Goal: Information Seeking & Learning: Learn about a topic

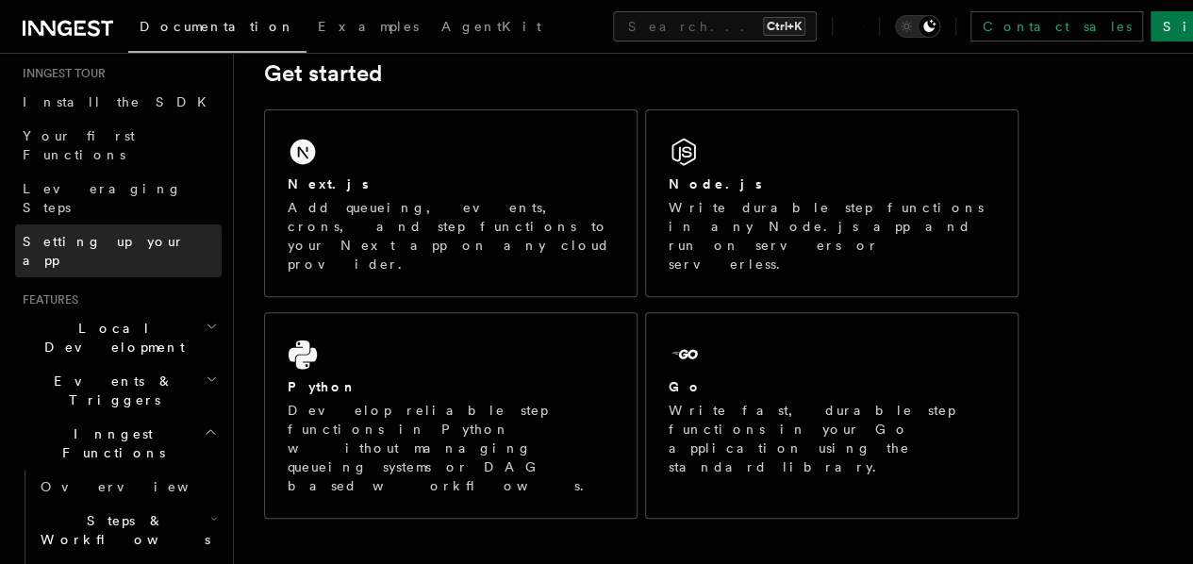
scroll to position [189, 0]
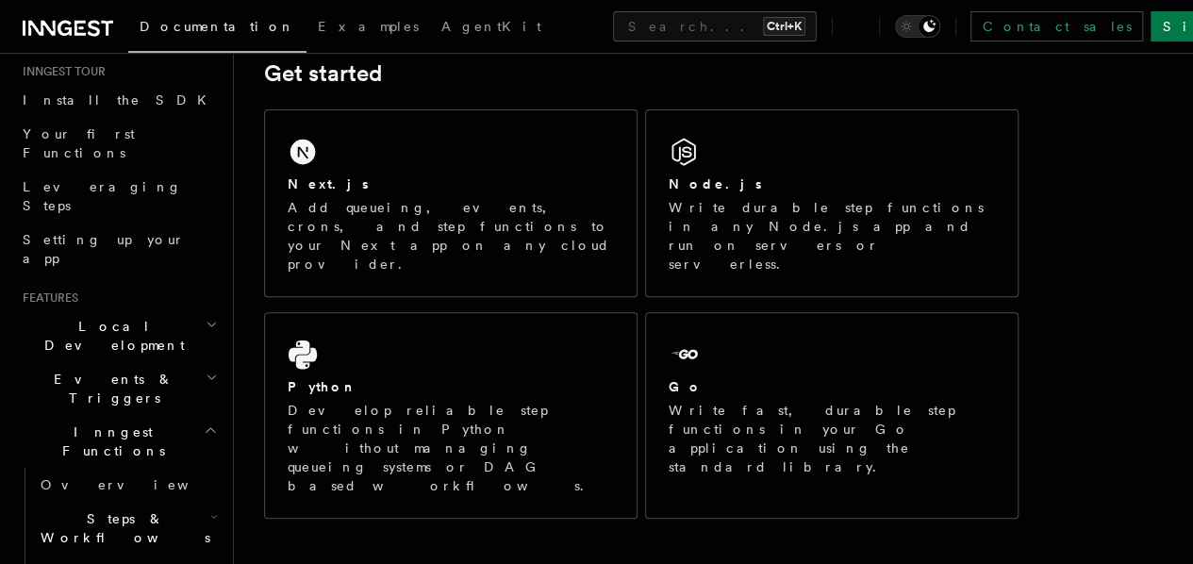
click at [173, 309] on h2 "Local Development" at bounding box center [118, 335] width 206 height 53
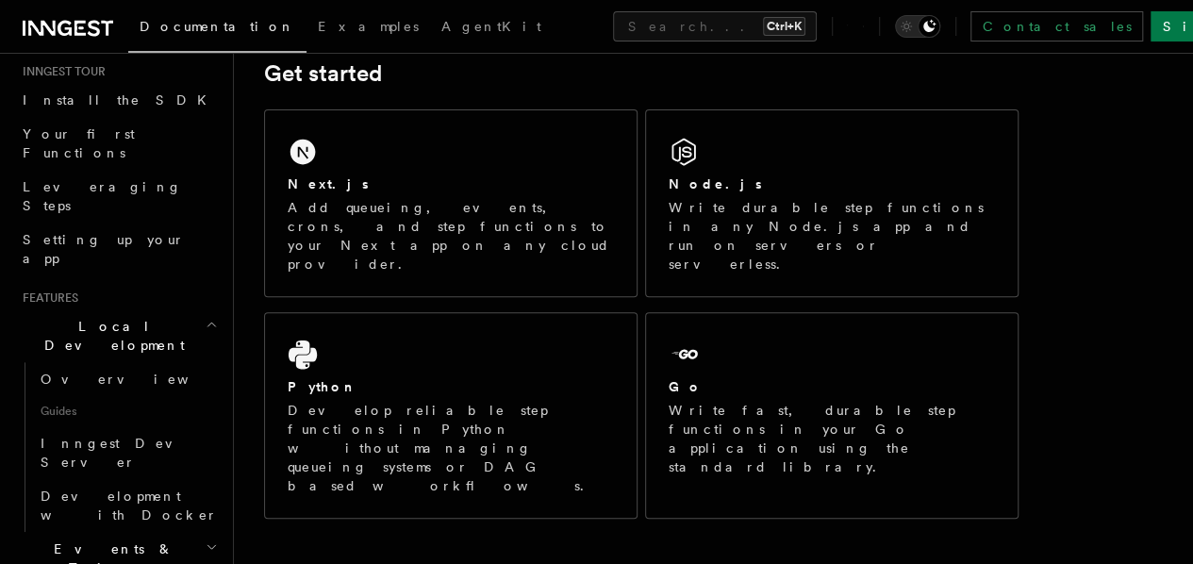
click at [173, 309] on h2 "Local Development" at bounding box center [118, 335] width 206 height 53
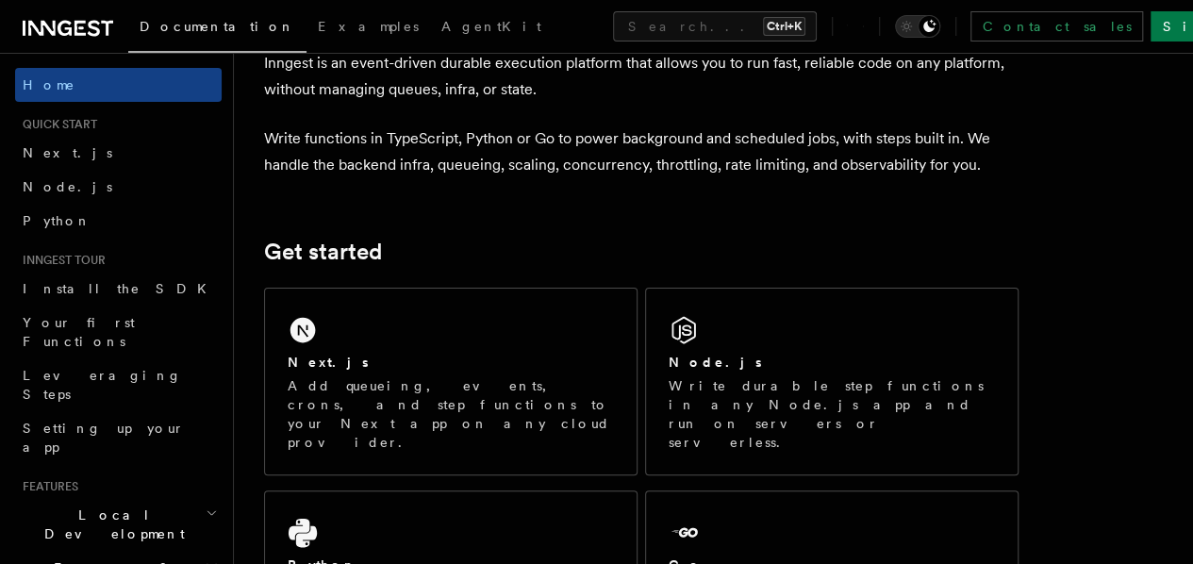
scroll to position [94, 0]
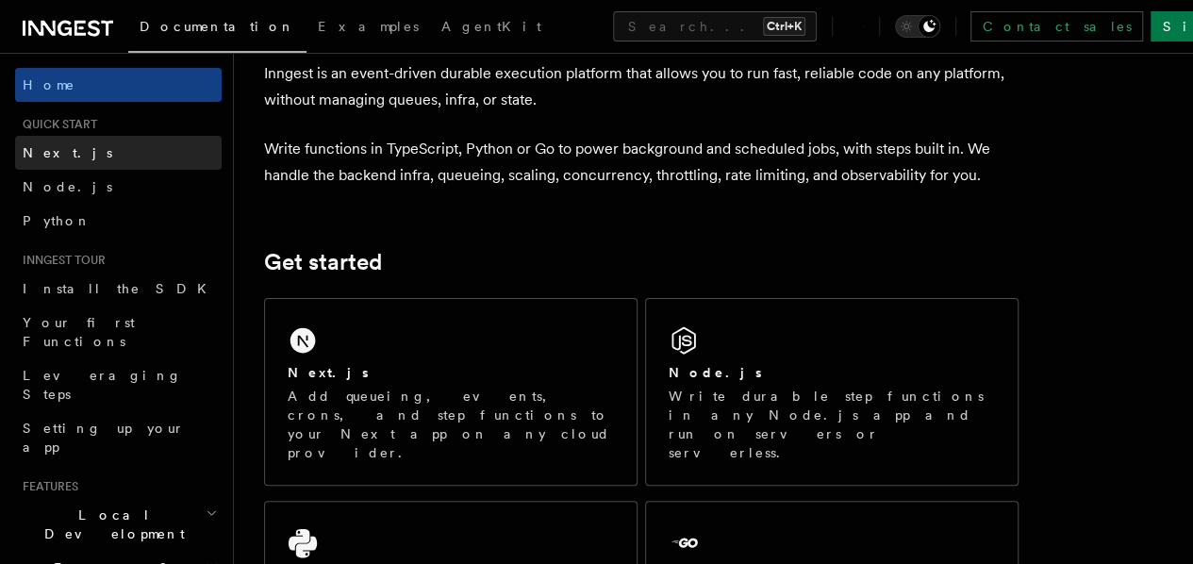
click at [47, 161] on span "Next.js" at bounding box center [68, 152] width 90 height 19
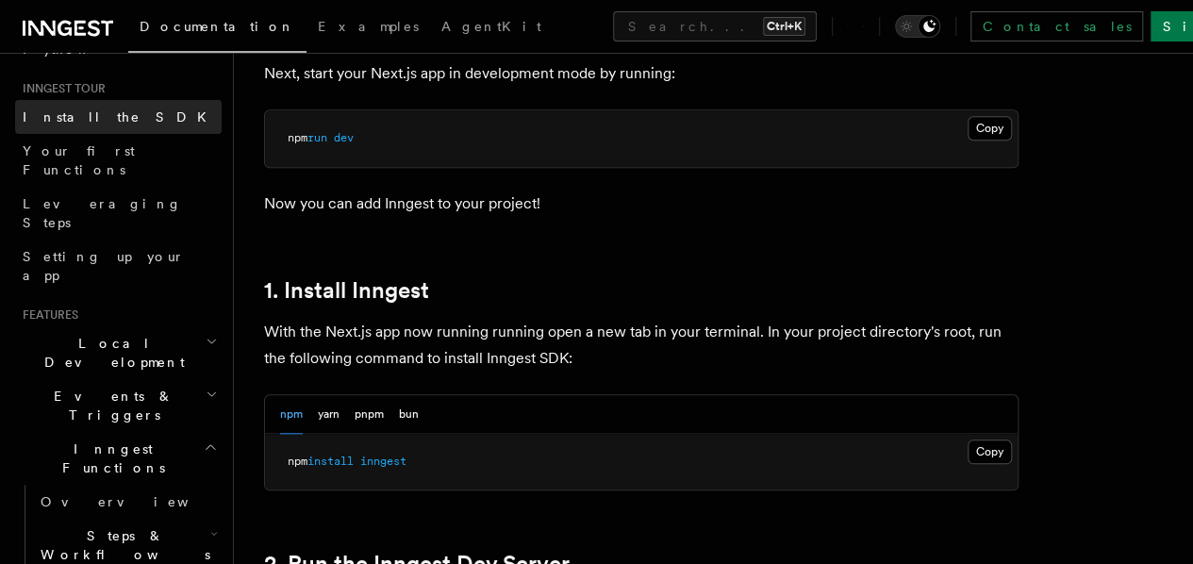
scroll to position [189, 0]
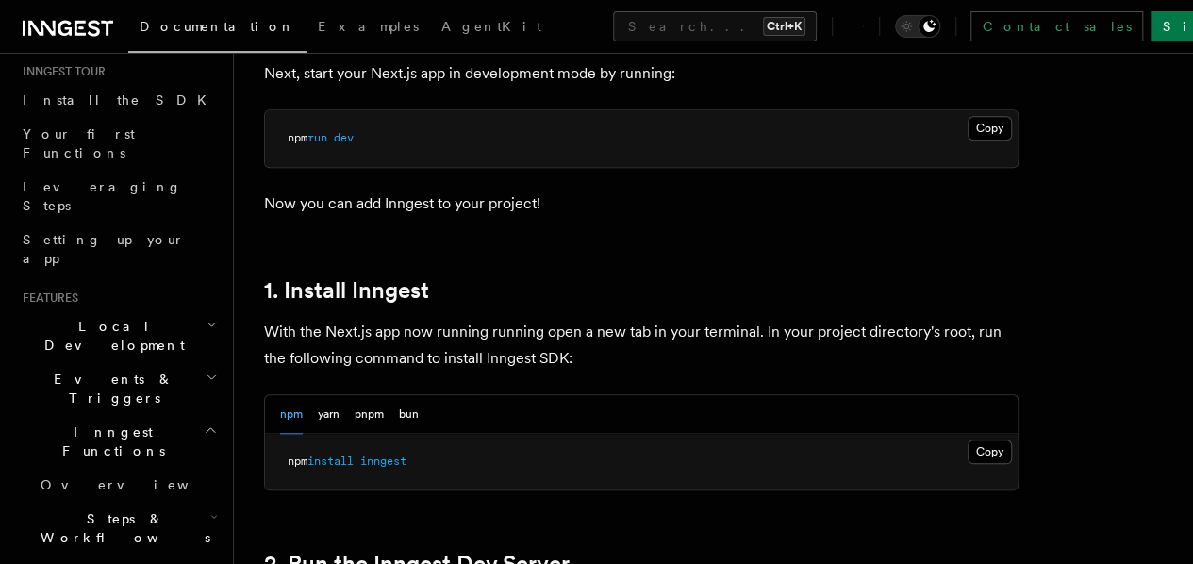
click at [147, 362] on h2 "Events & Triggers" at bounding box center [118, 388] width 206 height 53
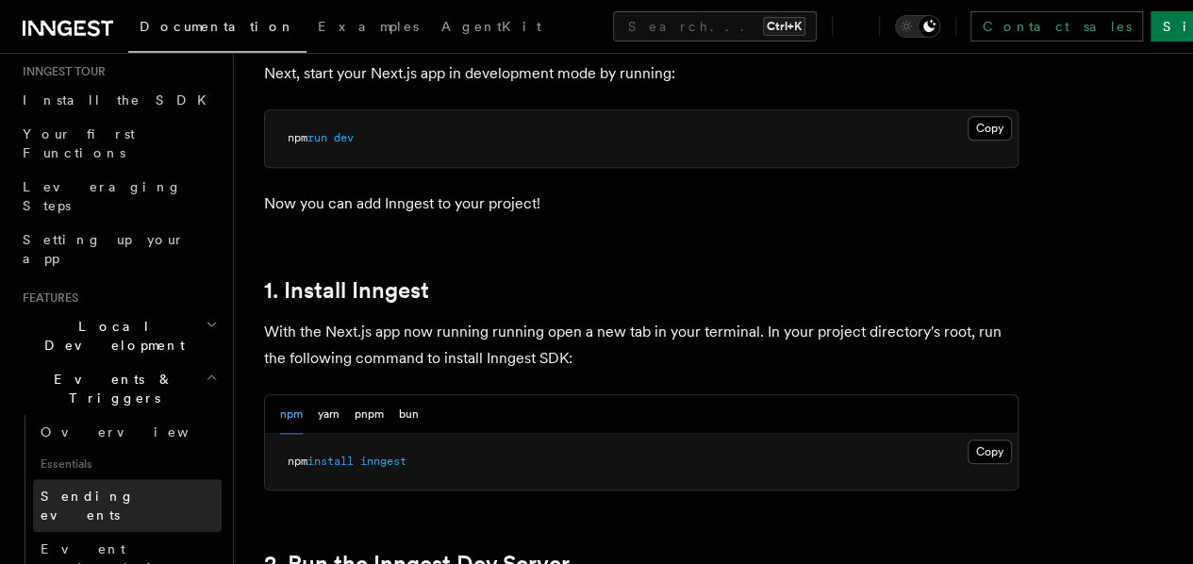
click at [128, 488] on span "Sending events" at bounding box center [88, 505] width 94 height 34
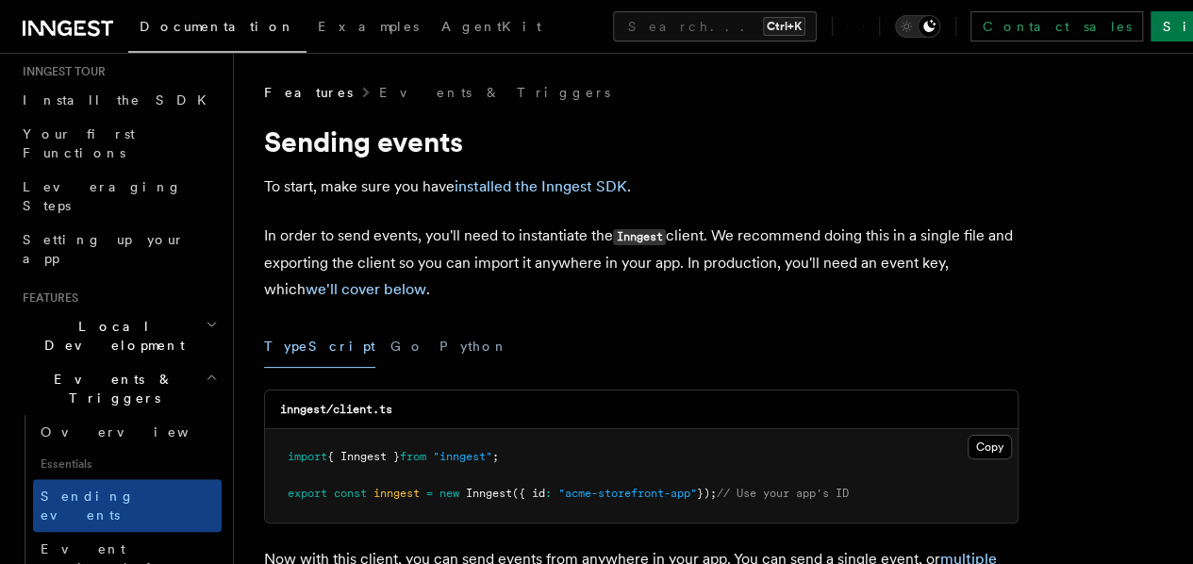
click at [107, 370] on span "Events & Triggers" at bounding box center [110, 389] width 190 height 38
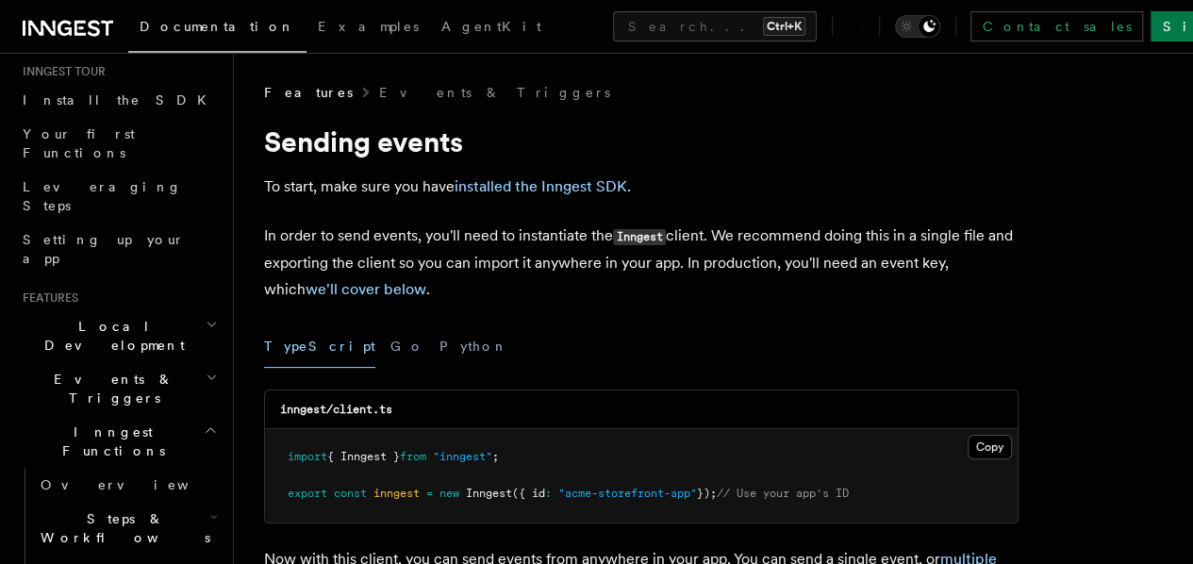
click at [111, 317] on span "Local Development" at bounding box center [110, 336] width 190 height 38
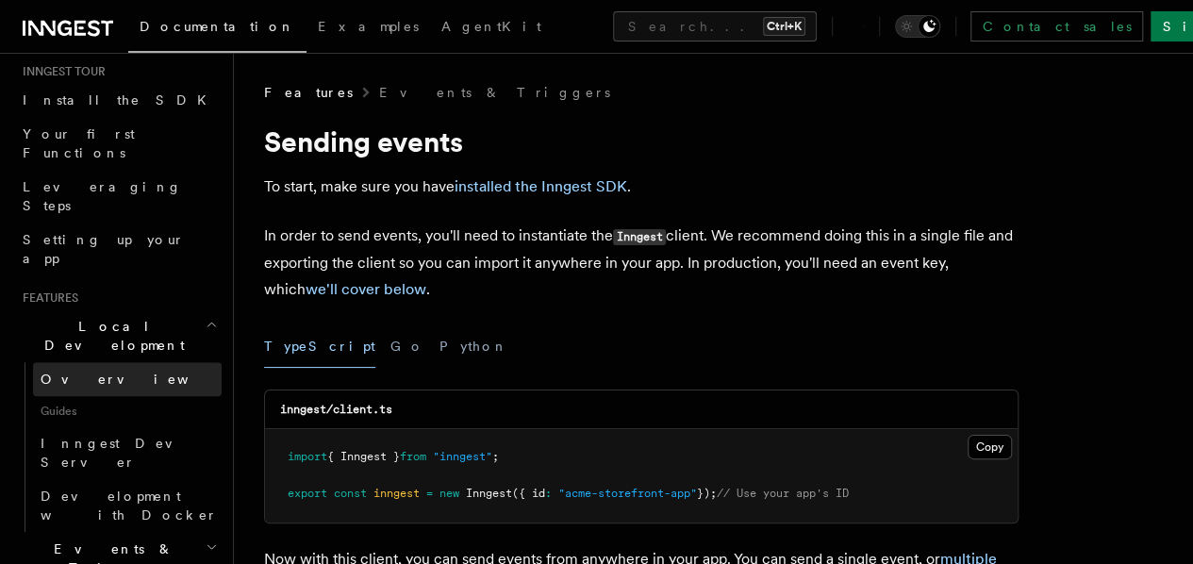
click at [107, 362] on link "Overview" at bounding box center [127, 379] width 189 height 34
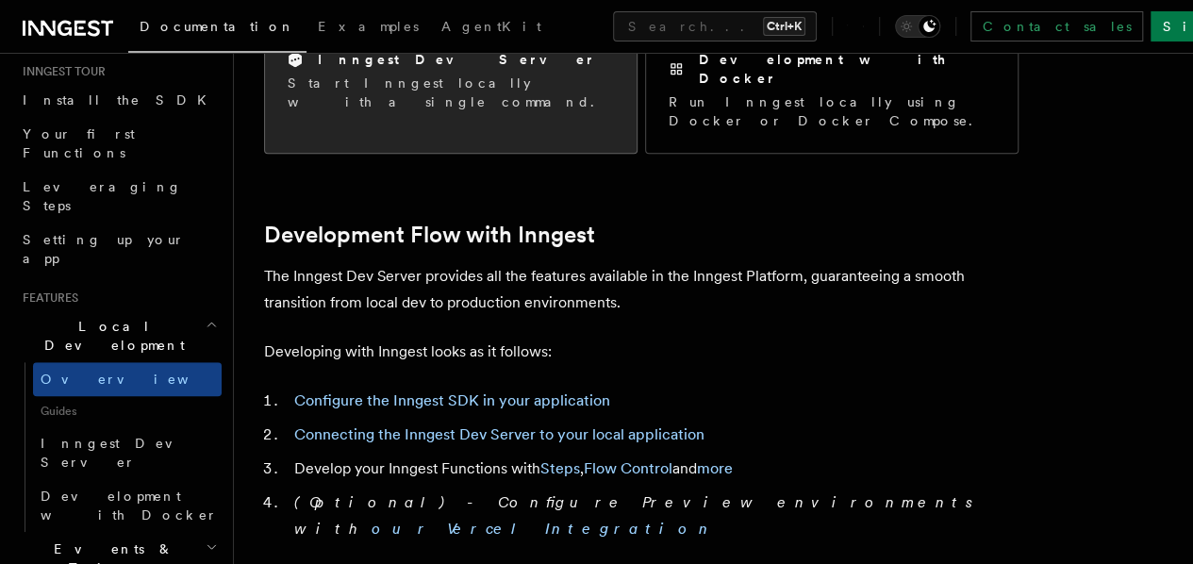
scroll to position [849, 0]
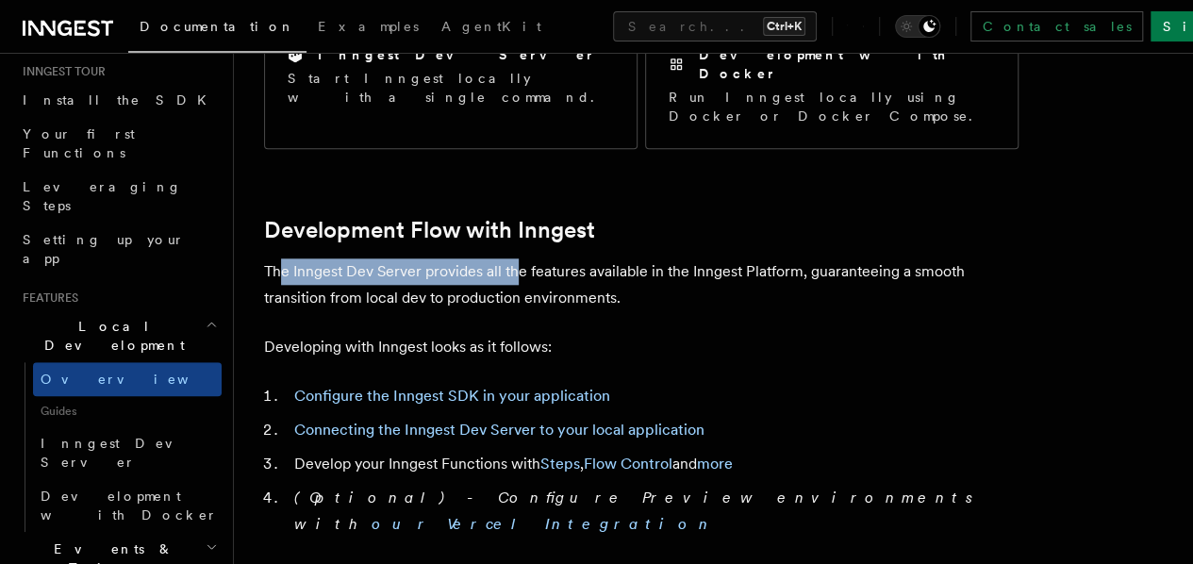
drag, startPoint x: 281, startPoint y: 239, endPoint x: 512, endPoint y: 242, distance: 231.0
click at [512, 258] on p "The Inngest Dev Server provides all the features available in the Inngest Platf…" at bounding box center [641, 284] width 754 height 53
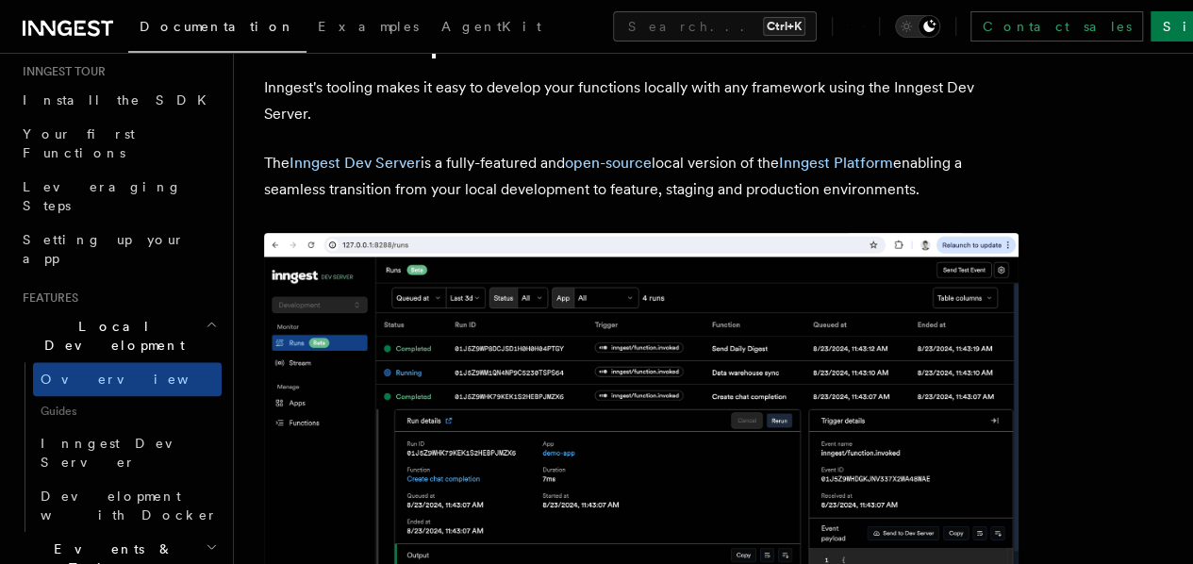
scroll to position [0, 0]
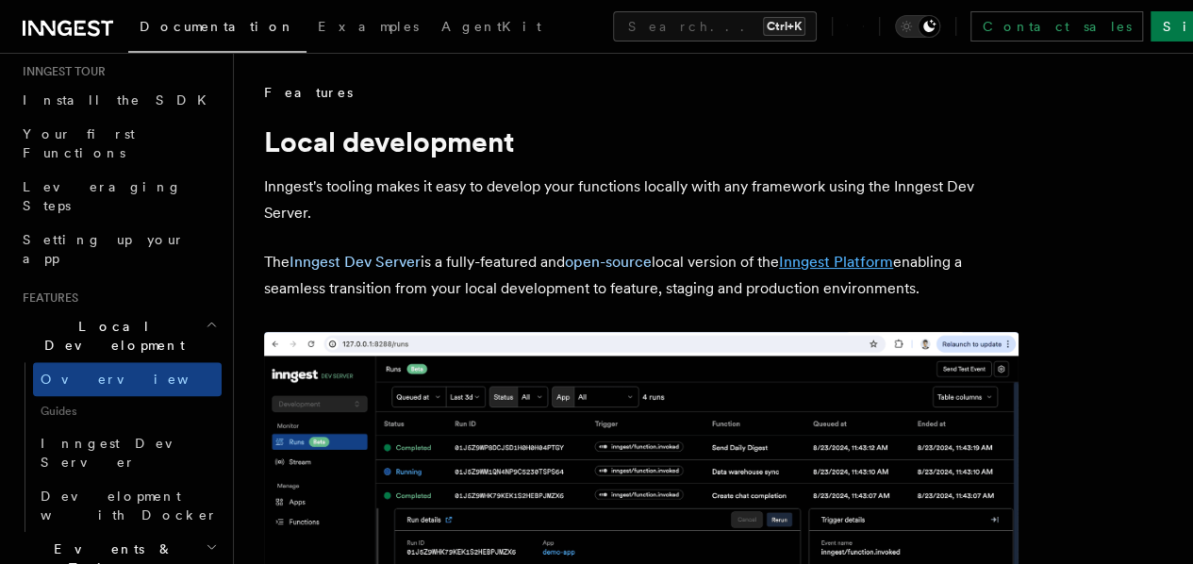
click at [829, 262] on link "Inngest Platform" at bounding box center [836, 262] width 114 height 18
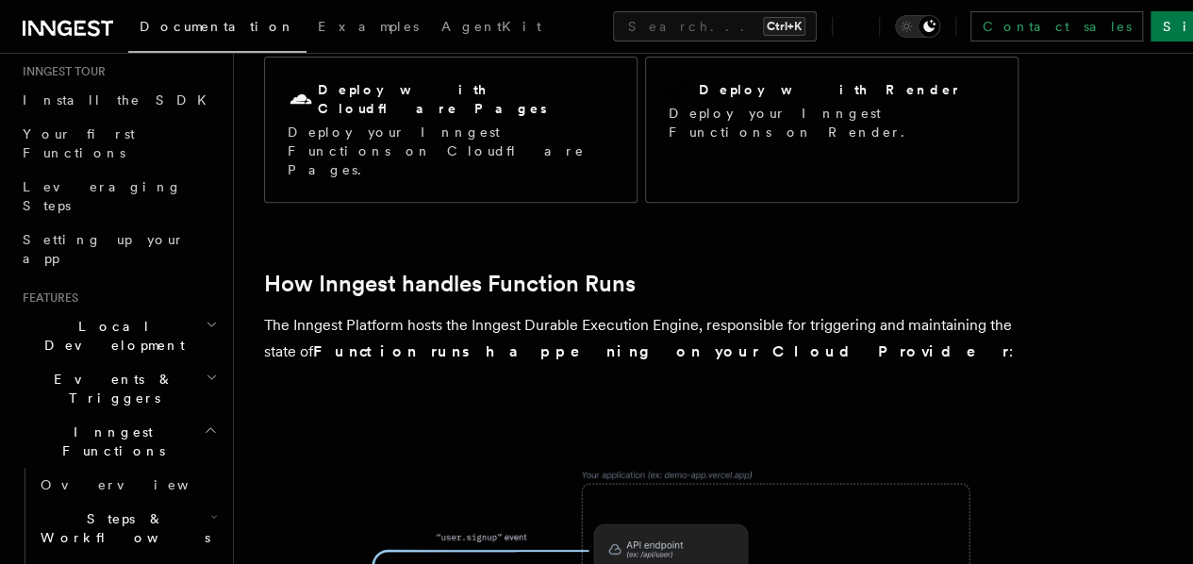
scroll to position [377, 0]
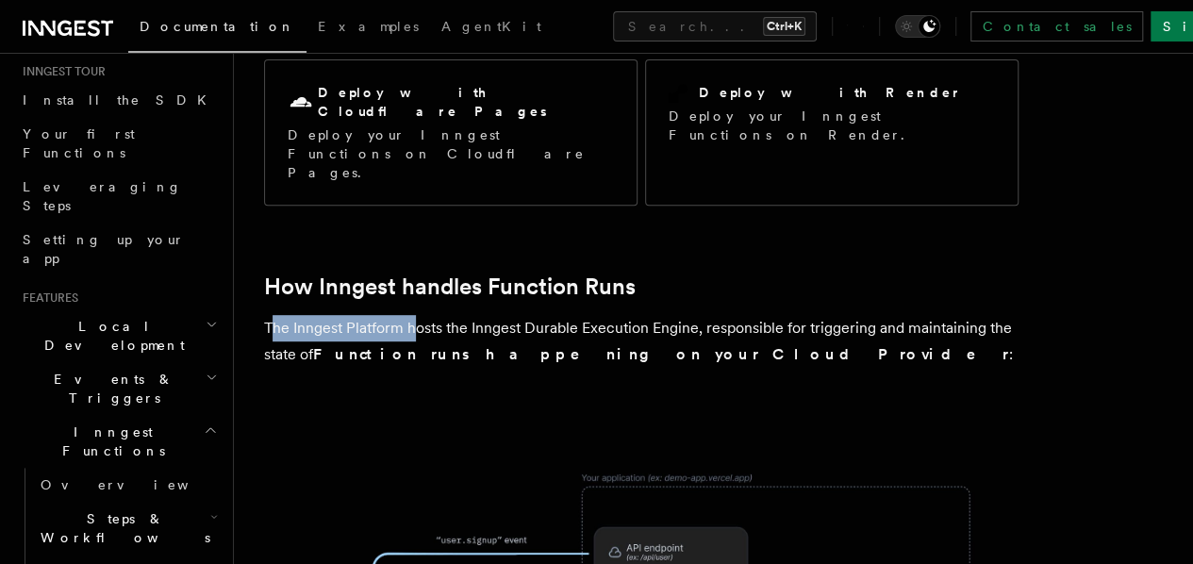
drag, startPoint x: 275, startPoint y: 259, endPoint x: 412, endPoint y: 261, distance: 136.7
click at [412, 315] on p "The Inngest Platform hosts the Inngest Durable Execution Engine, responsible fo…" at bounding box center [641, 341] width 754 height 53
click at [492, 315] on p "The Inngest Platform hosts the Inngest Durable Execution Engine, responsible fo…" at bounding box center [641, 341] width 754 height 53
click at [481, 315] on p "The Inngest Platform hosts the Inngest Durable Execution Engine, responsible fo…" at bounding box center [641, 341] width 754 height 53
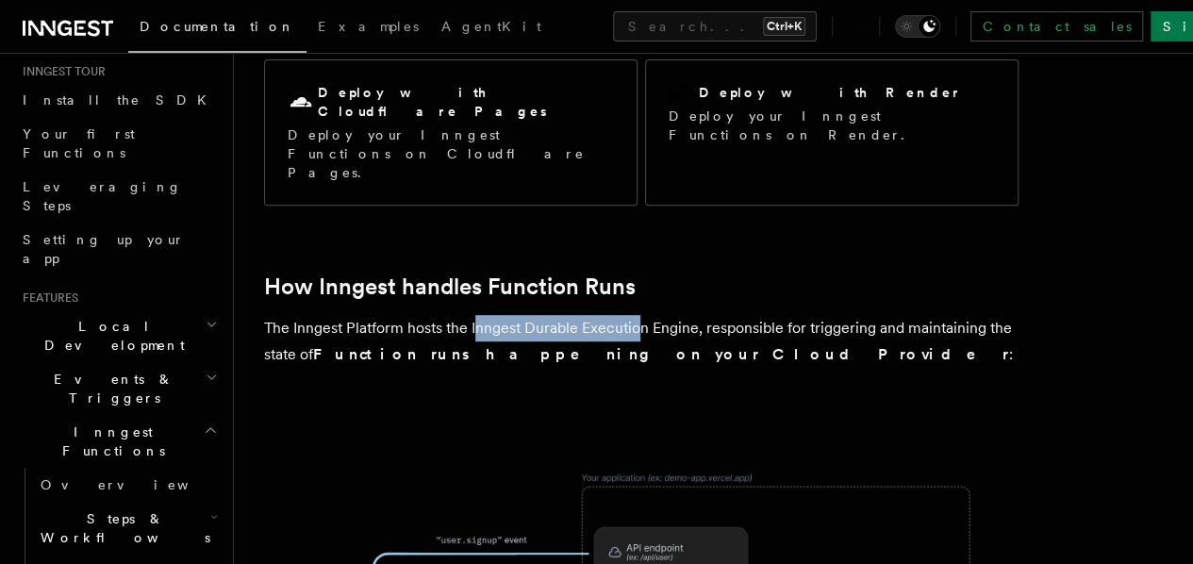
drag, startPoint x: 475, startPoint y: 259, endPoint x: 643, endPoint y: 259, distance: 167.8
click at [643, 315] on p "The Inngest Platform hosts the Inngest Durable Execution Engine, responsible fo…" at bounding box center [641, 341] width 754 height 53
click at [746, 315] on p "The Inngest Platform hosts the Inngest Durable Execution Engine, responsible fo…" at bounding box center [641, 341] width 754 height 53
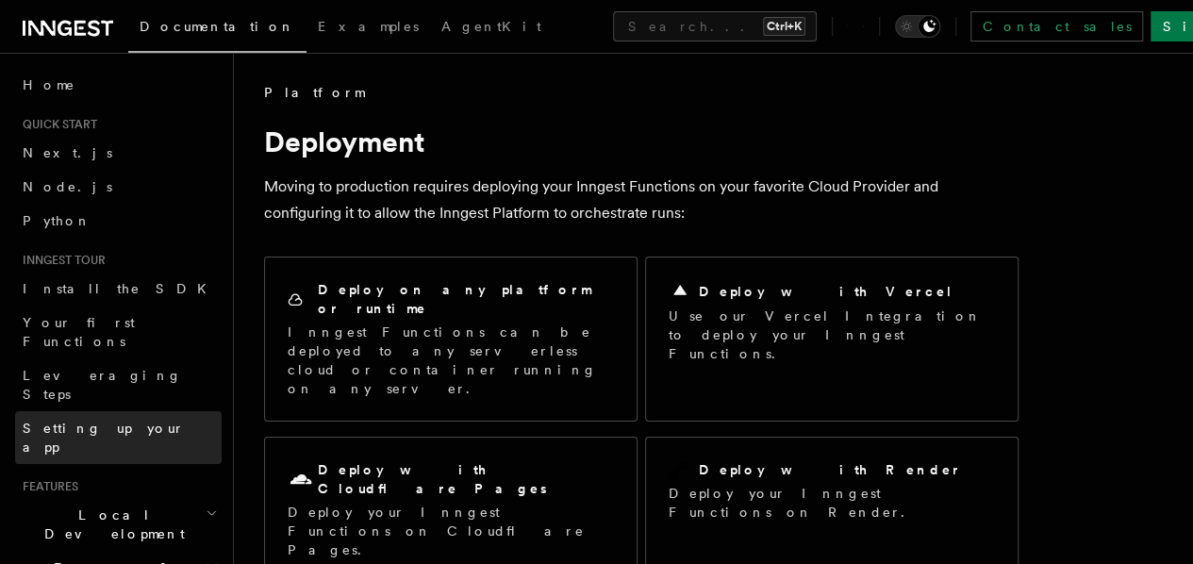
scroll to position [0, 0]
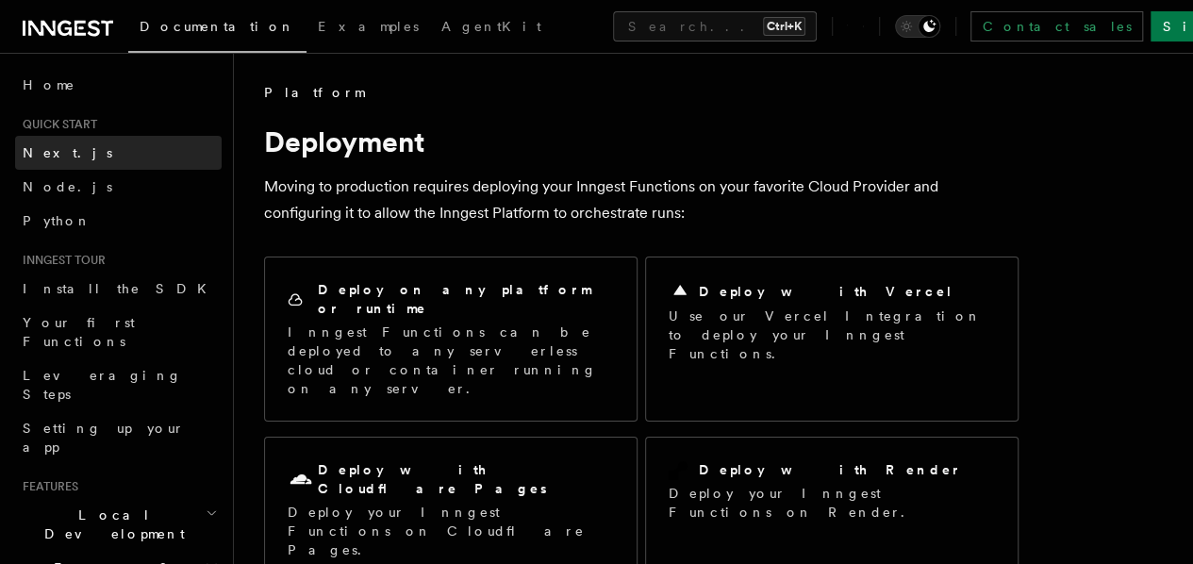
click at [49, 150] on span "Next.js" at bounding box center [68, 152] width 90 height 15
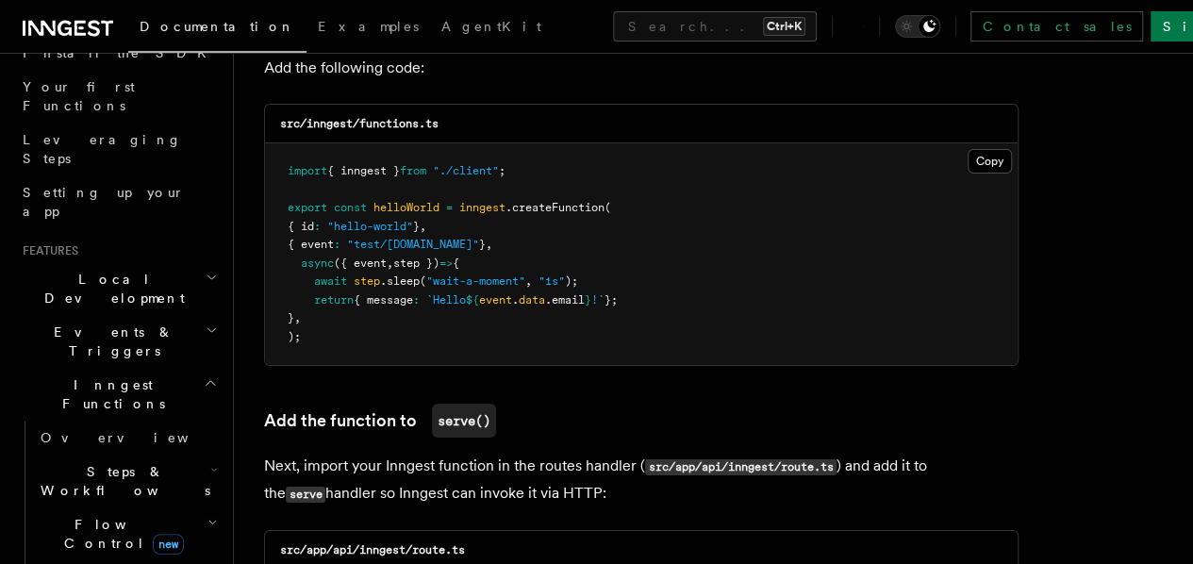
scroll to position [189, 0]
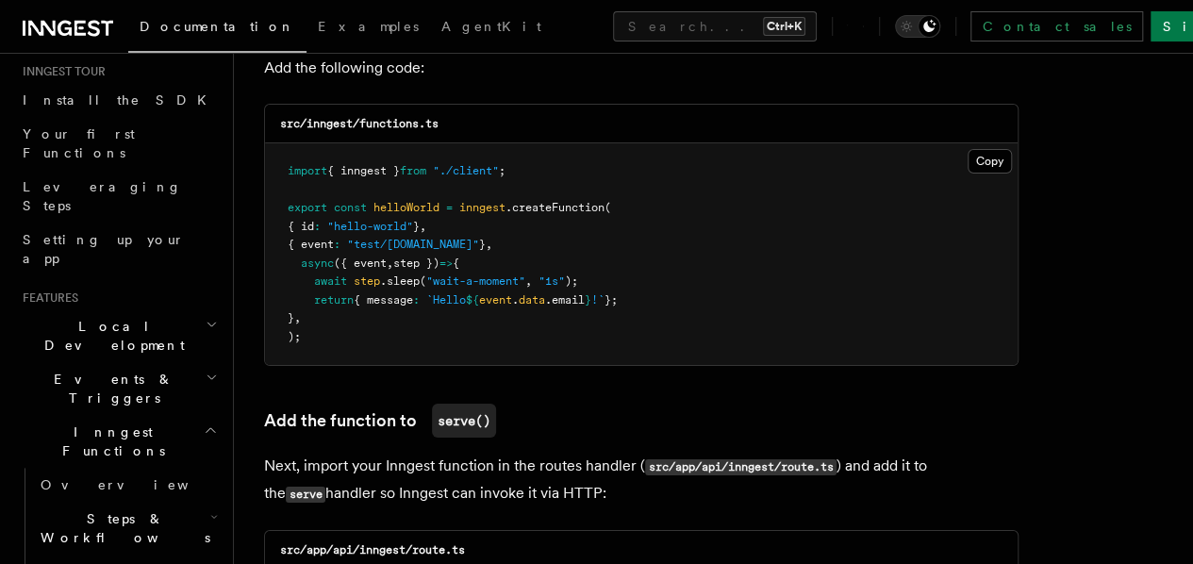
click at [138, 415] on h2 "Inngest Functions" at bounding box center [118, 441] width 206 height 53
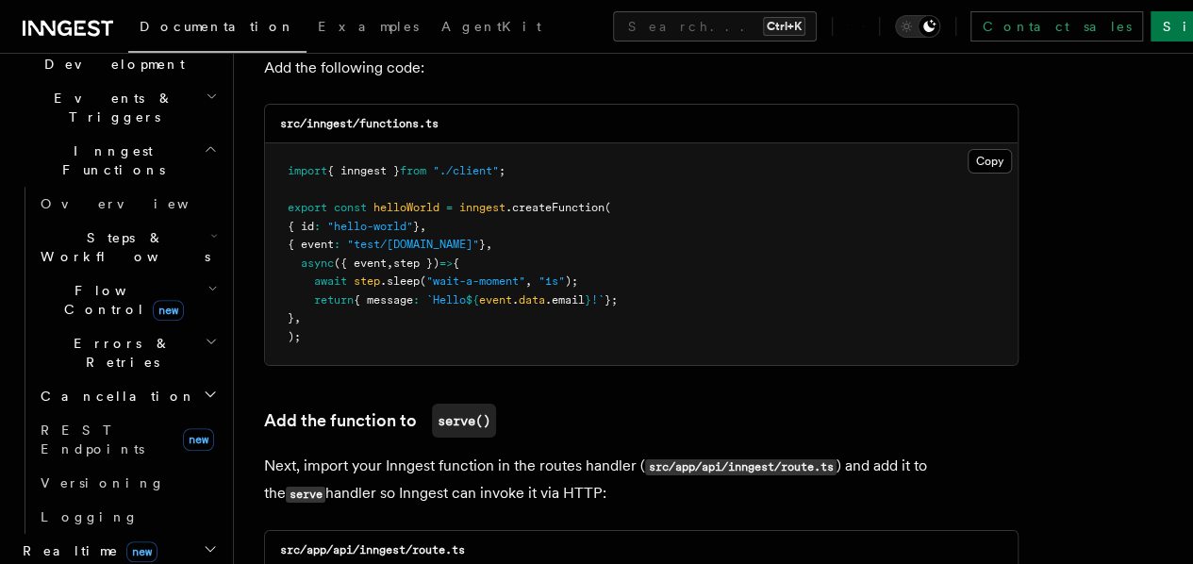
scroll to position [471, 0]
click at [173, 532] on h2 "Realtime new" at bounding box center [118, 549] width 206 height 34
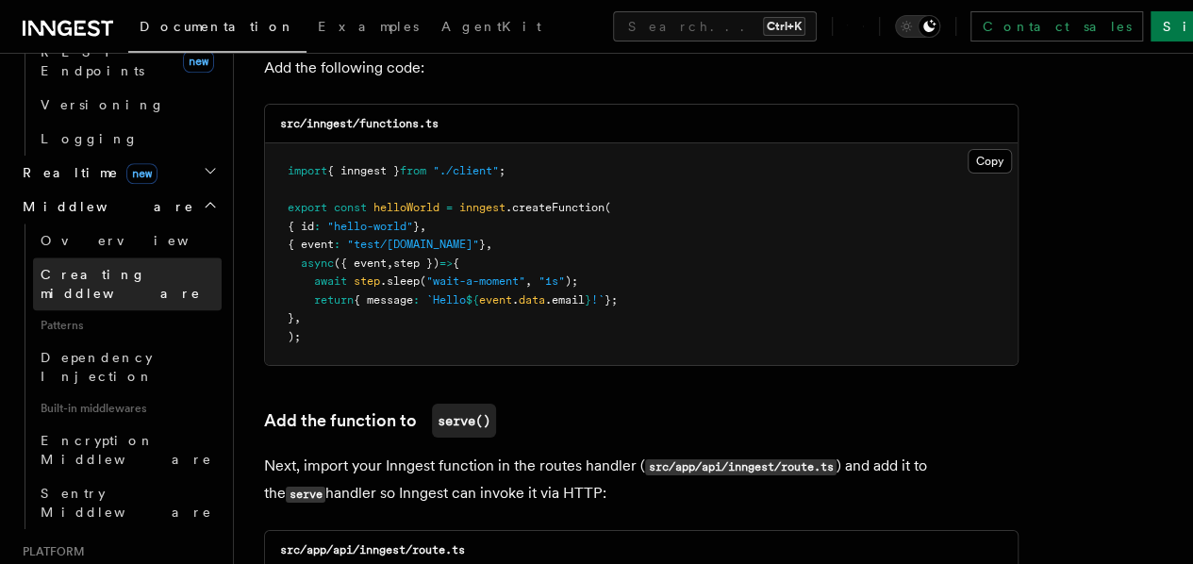
scroll to position [849, 0]
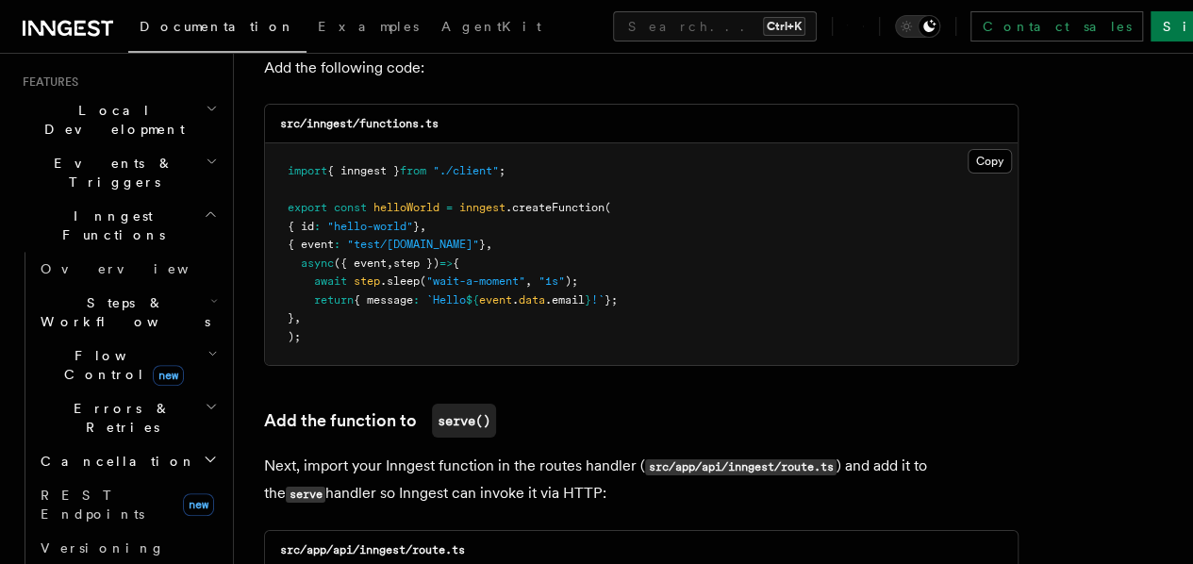
scroll to position [270, 0]
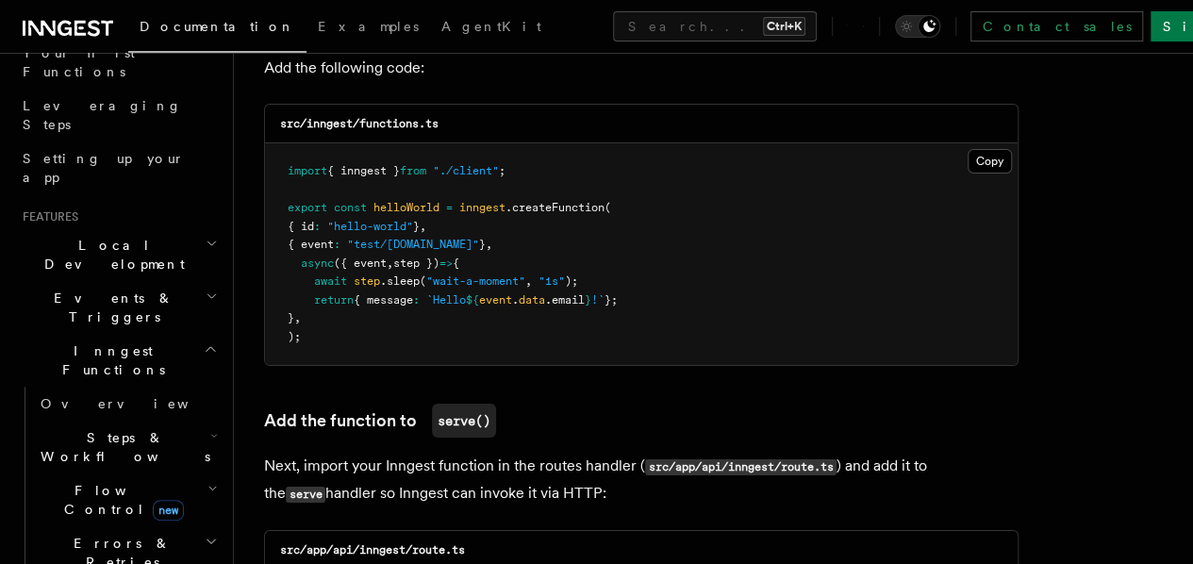
click at [185, 421] on h2 "Steps & Workflows" at bounding box center [127, 447] width 189 height 53
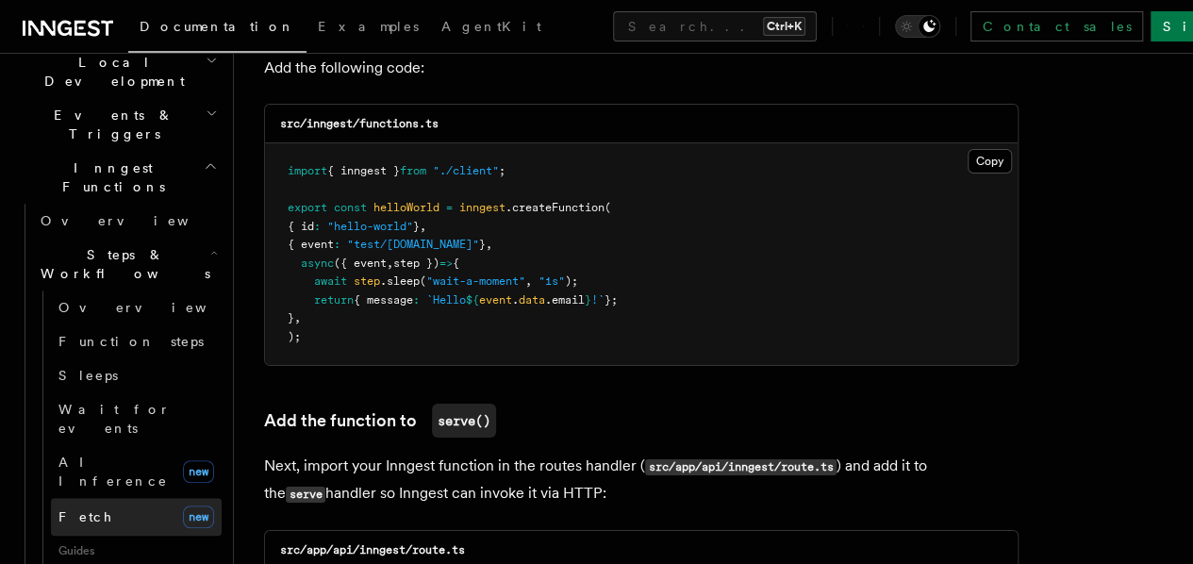
scroll to position [458, 0]
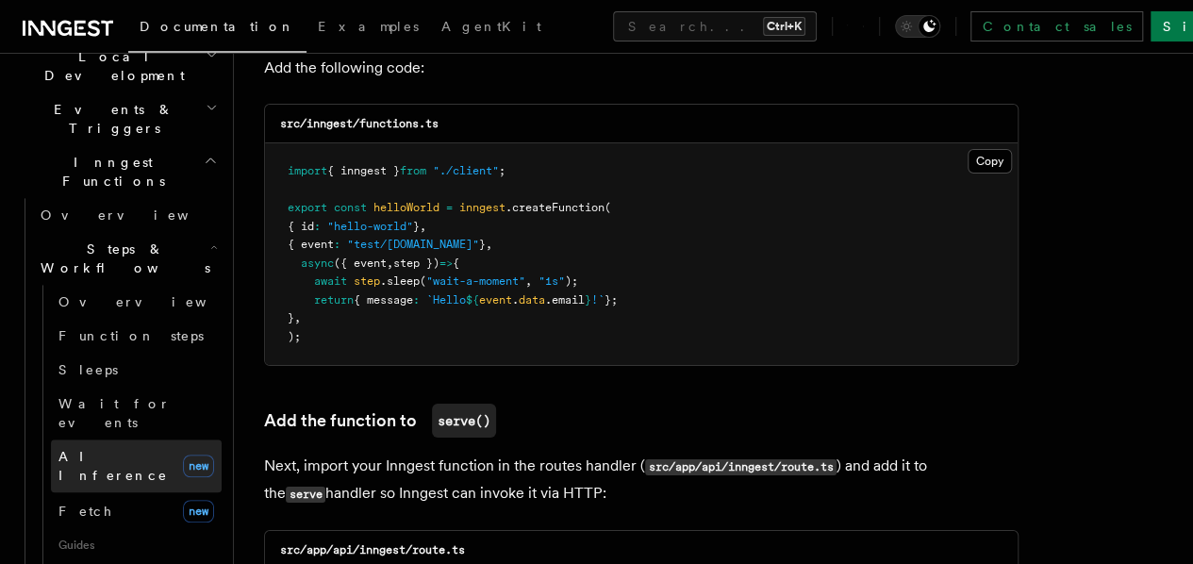
click at [137, 439] on link "AI Inference new" at bounding box center [136, 465] width 171 height 53
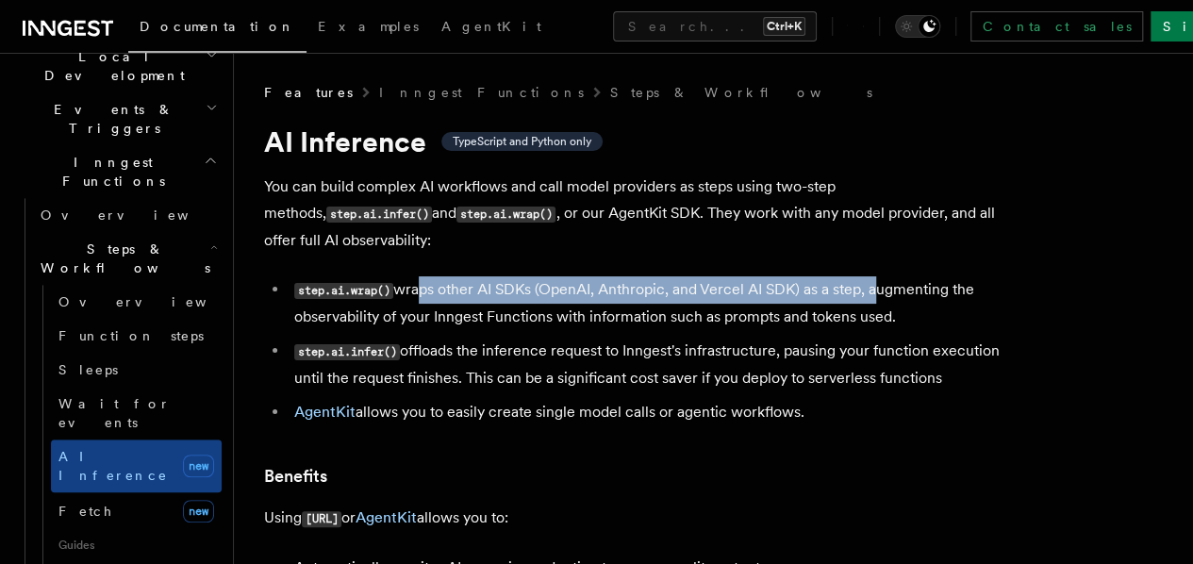
drag, startPoint x: 406, startPoint y: 282, endPoint x: 878, endPoint y: 283, distance: 471.4
click at [878, 283] on li "step.ai.wrap() wraps other AI SDKs (OpenAI, Anthropic, and Vercel AI SDK) as a …" at bounding box center [654, 303] width 730 height 54
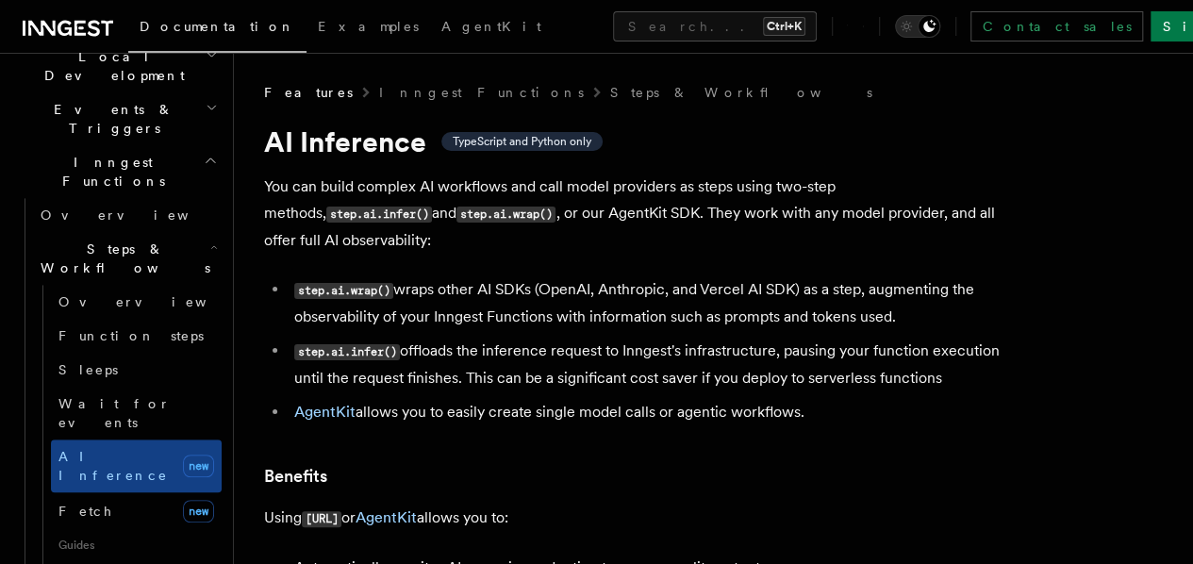
click at [436, 330] on li "step.ai.wrap() wraps other AI SDKs (OpenAI, Anthropic, and Vercel AI SDK) as a …" at bounding box center [654, 303] width 730 height 54
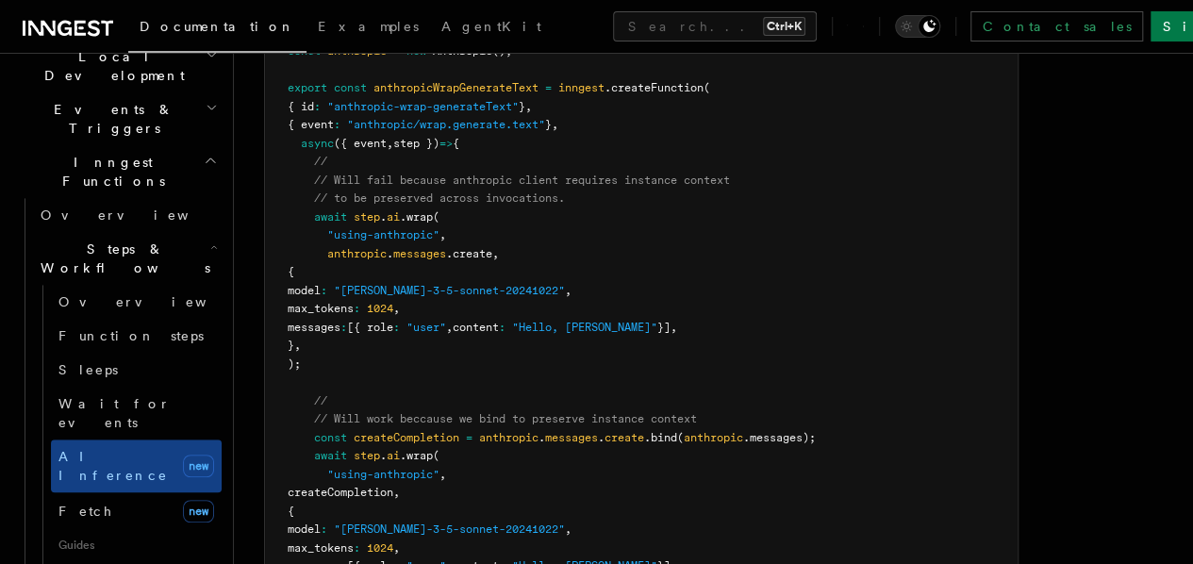
scroll to position [3206, 0]
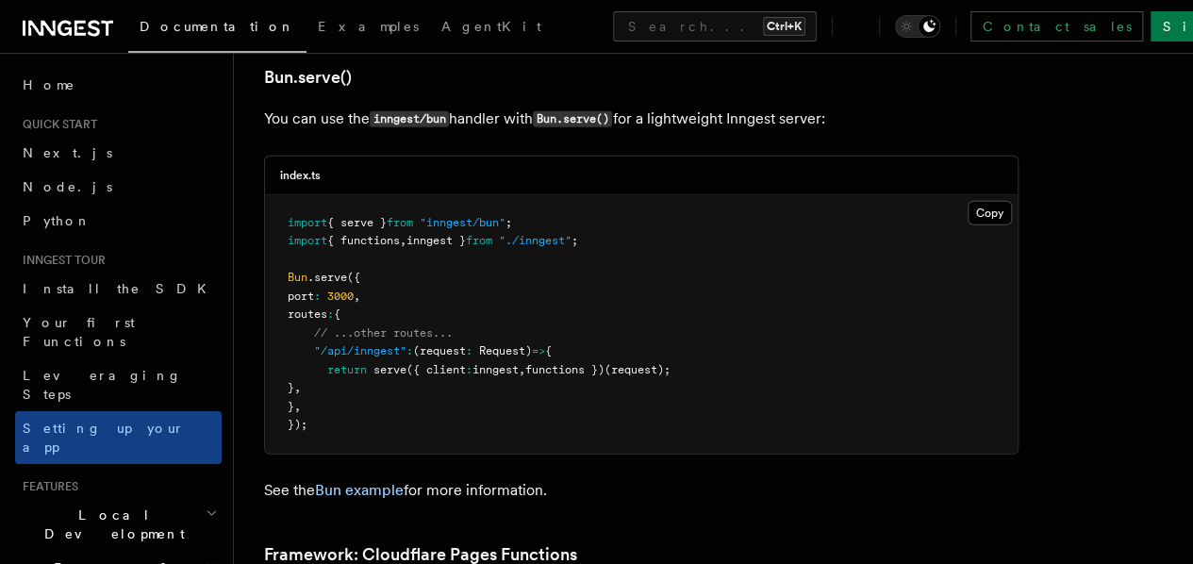
scroll to position [2546, 0]
